Goal: Information Seeking & Learning: Learn about a topic

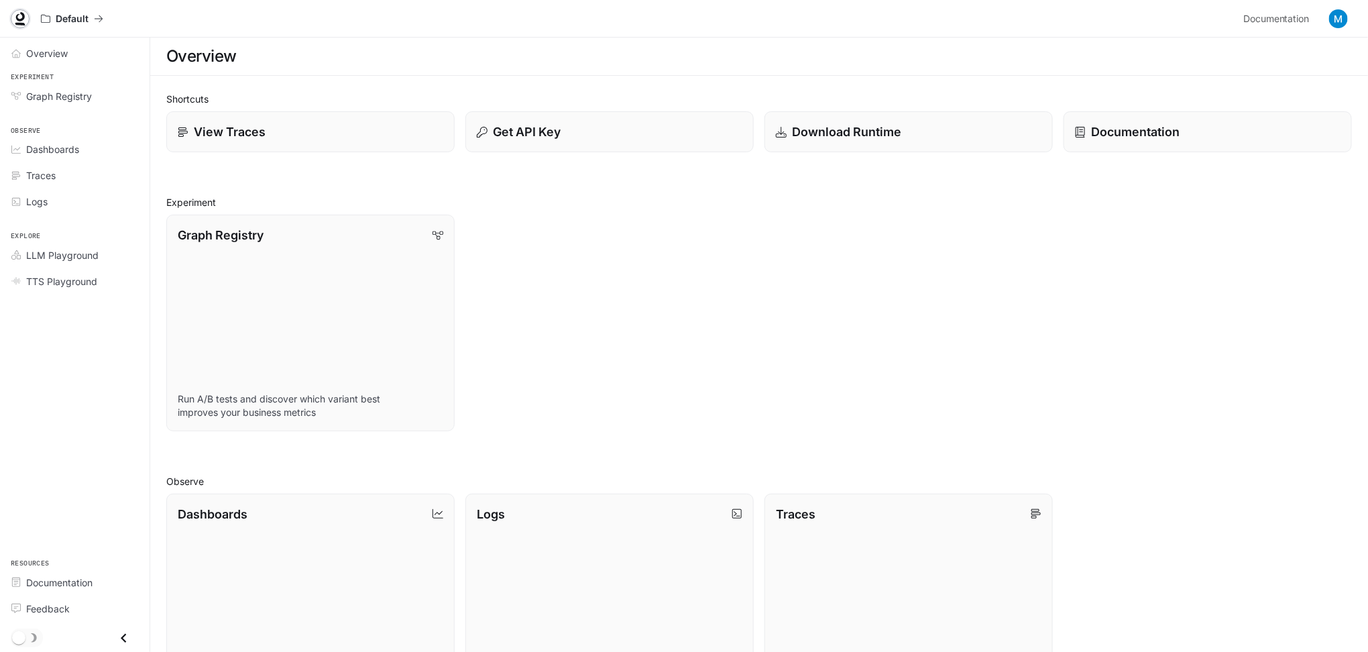
click at [23, 14] on icon at bounding box center [20, 16] width 9 height 9
click at [1297, 21] on span "Documentation" at bounding box center [1276, 19] width 66 height 17
click at [723, 219] on div "Graph Registry Run A/B tests and discover which variant best improves your busi…" at bounding box center [754, 317] width 1196 height 227
